Goal: Task Accomplishment & Management: Manage account settings

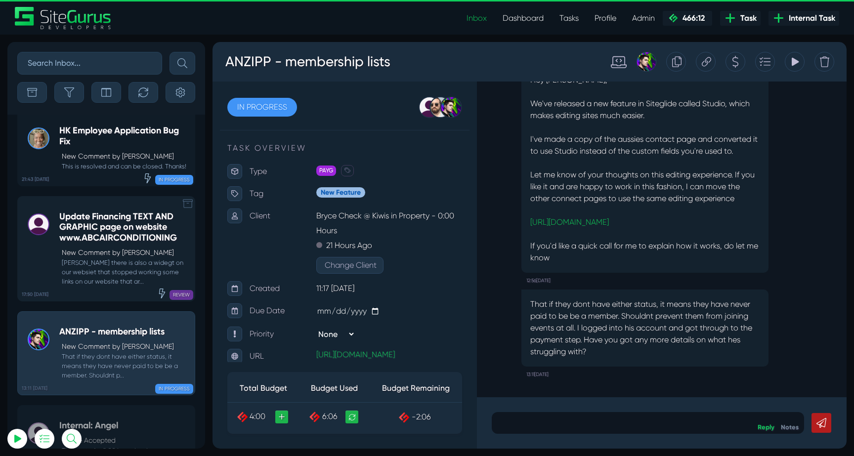
click at [128, 212] on h5 "Update Financing TEXT AND GRAPHIC page on website www.ABCAIRCONDITIONING" at bounding box center [124, 228] width 130 height 32
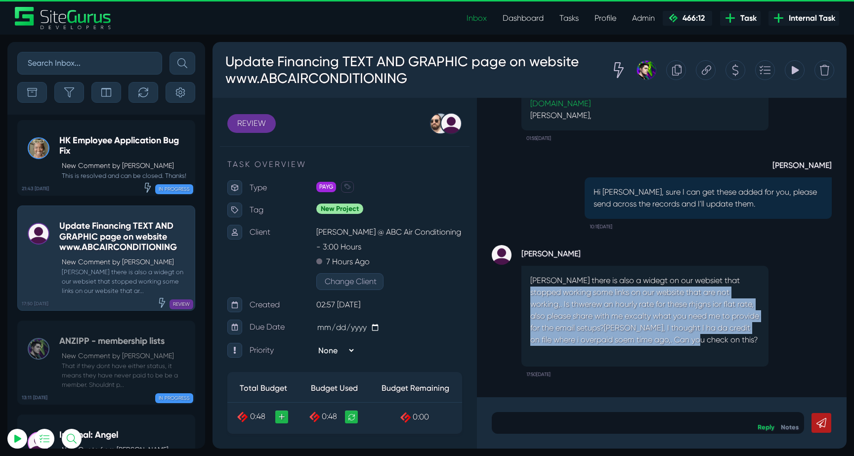
drag, startPoint x: 537, startPoint y: 293, endPoint x: 731, endPoint y: 335, distance: 198.7
click at [731, 335] on p "[PERSON_NAME] there is also a widegt on our websiet that stopped working some l…" at bounding box center [644, 310] width 229 height 71
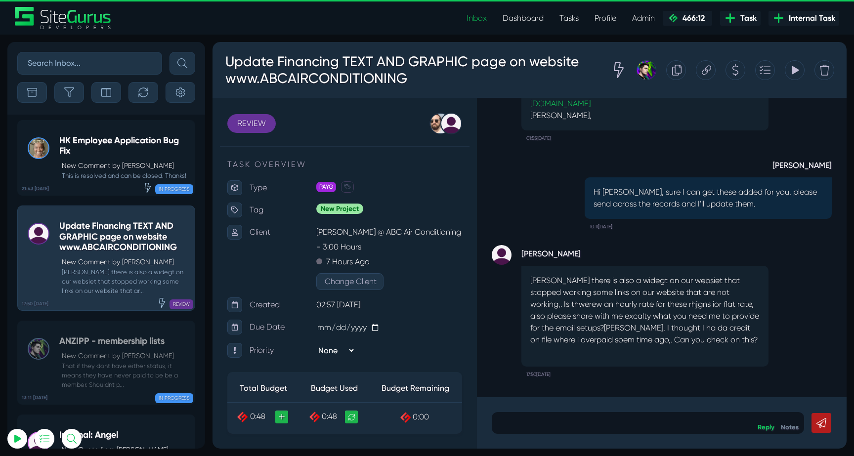
click at [610, 416] on div at bounding box center [648, 423] width 312 height 22
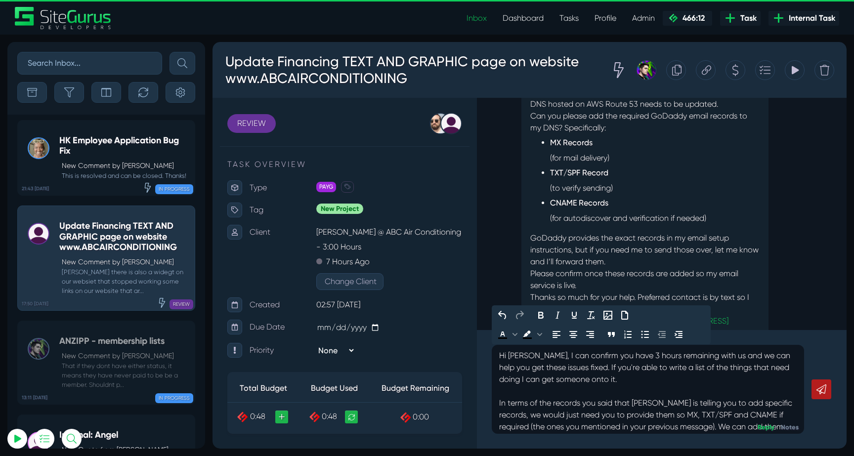
scroll to position [40, 0]
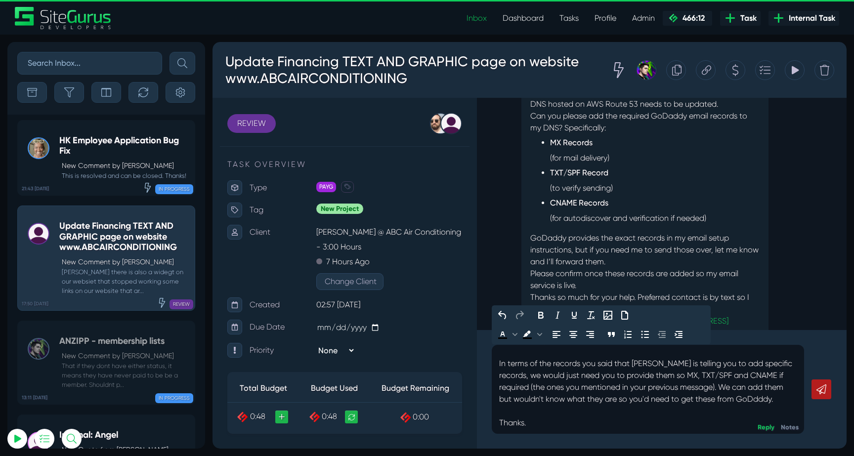
click at [818, 389] on icon at bounding box center [821, 390] width 10 height 10
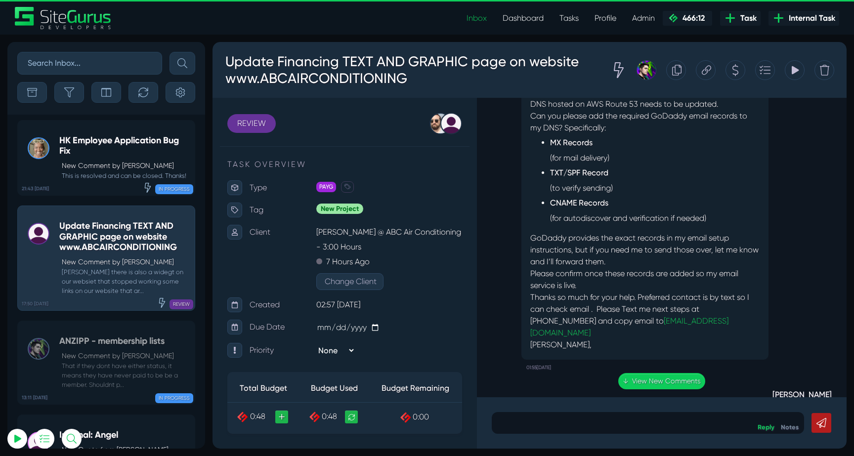
scroll to position [-448, 0]
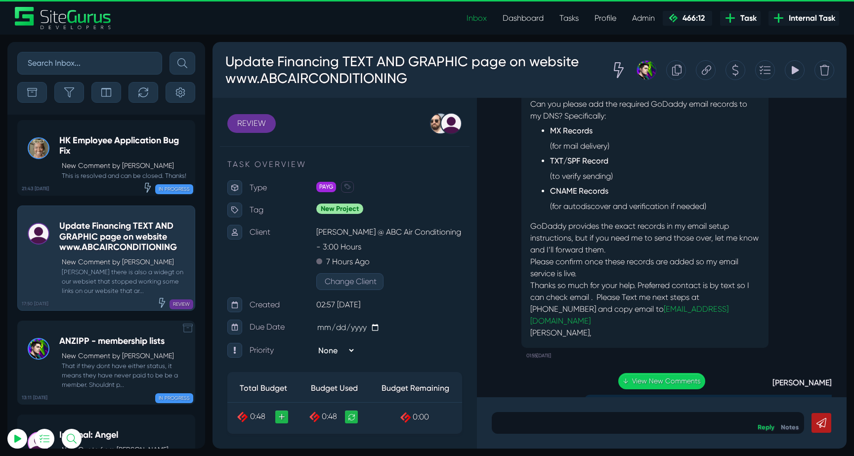
click at [120, 361] on small "That if they dont have either status, it means they have never paid to be be a …" at bounding box center [124, 375] width 130 height 29
